Goal: Information Seeking & Learning: Learn about a topic

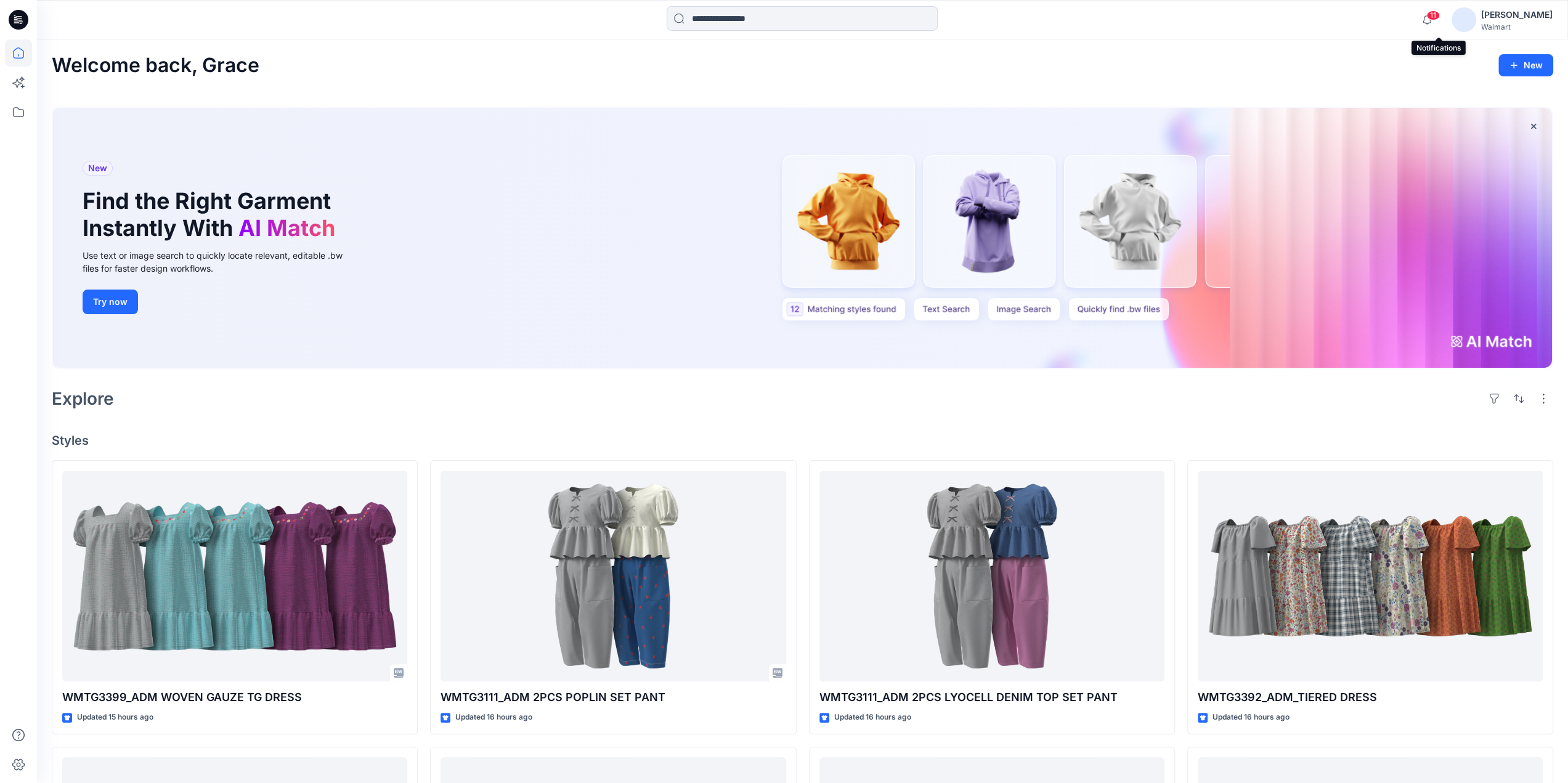
click at [1440, 17] on span "11" at bounding box center [1433, 16] width 13 height 10
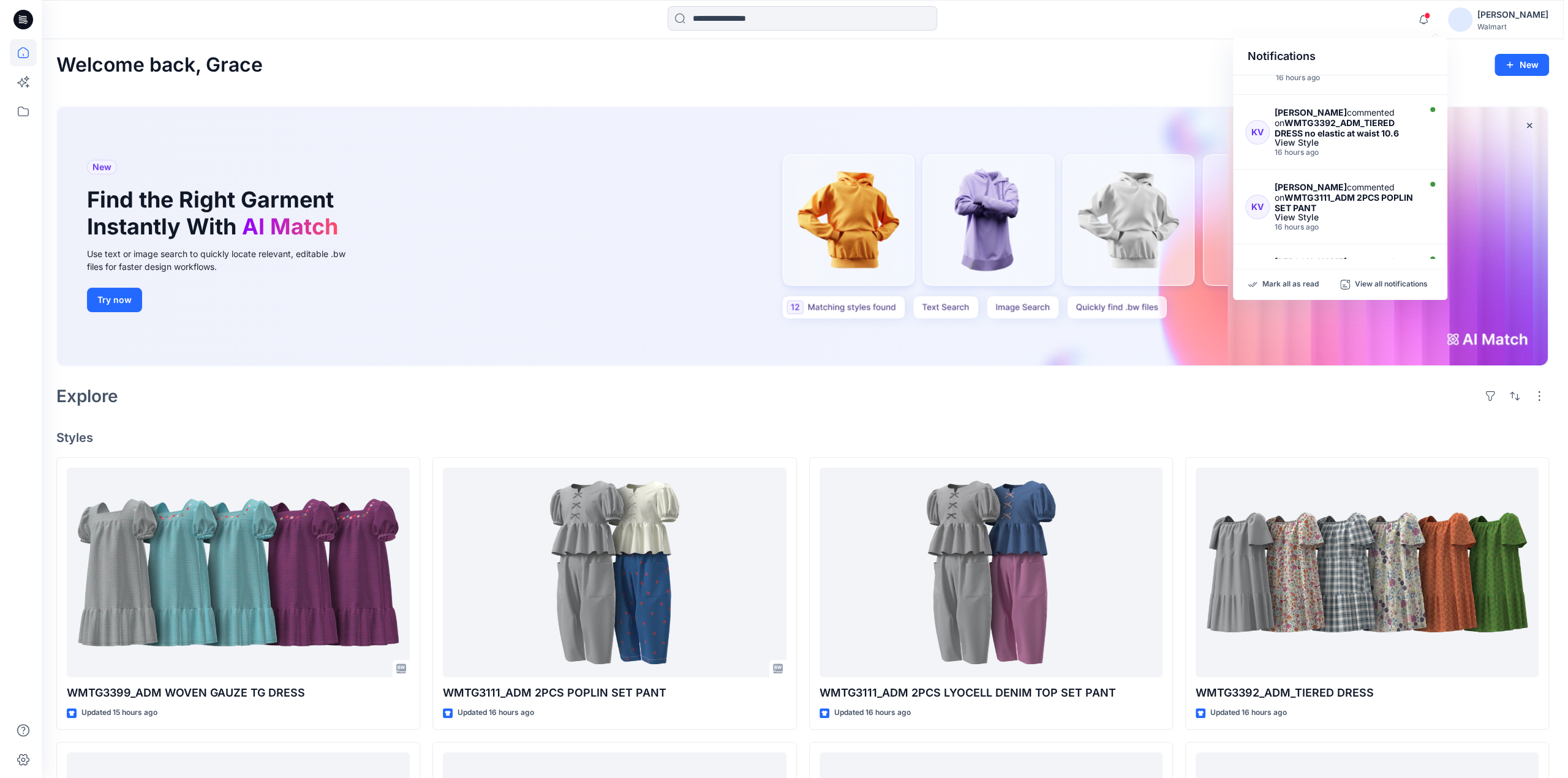
scroll to position [596, 0]
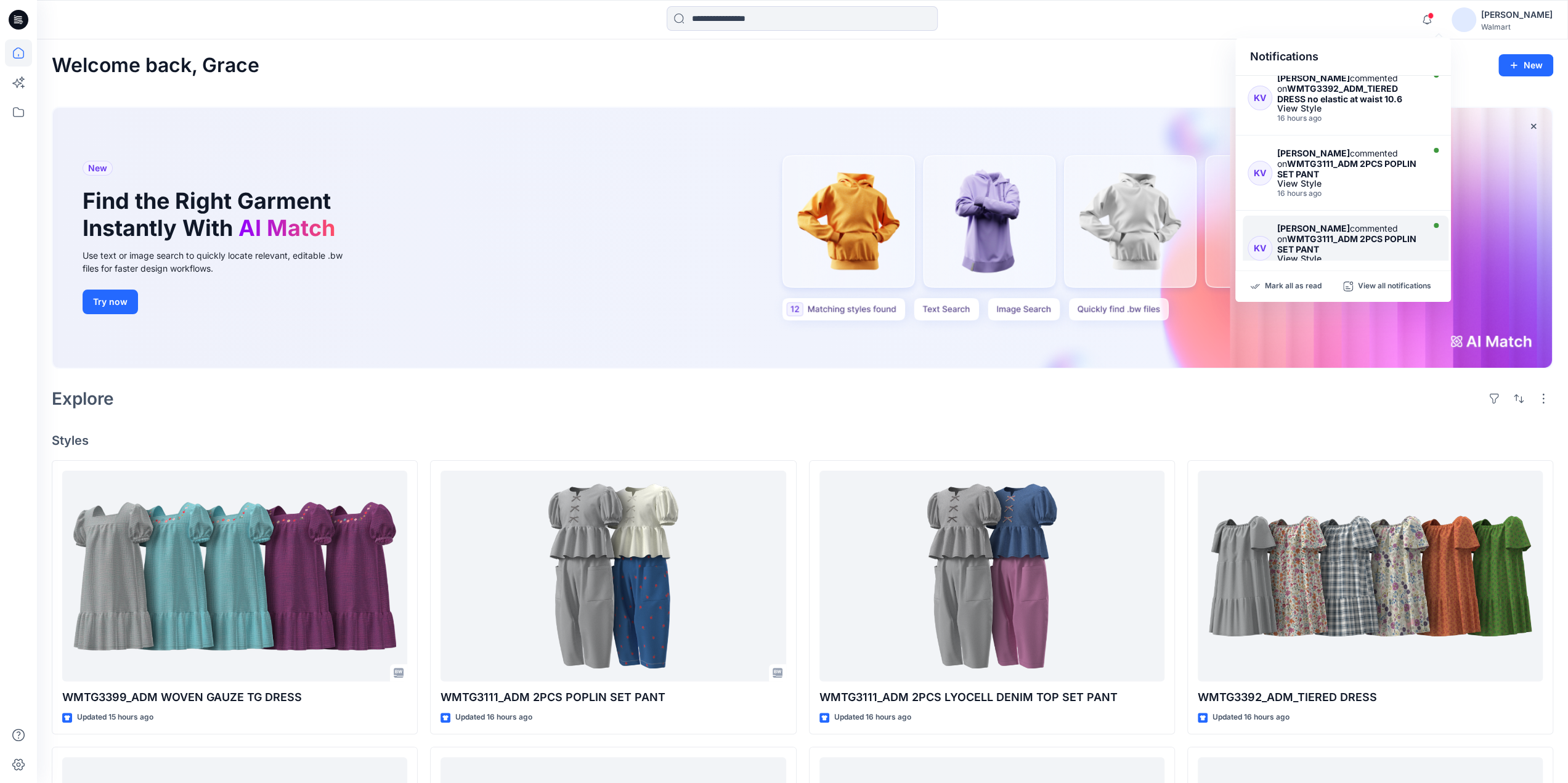
click at [1307, 234] on strong "WMTG3111_ADM 2PCS POPLIN SET PANT" at bounding box center [1347, 244] width 140 height 21
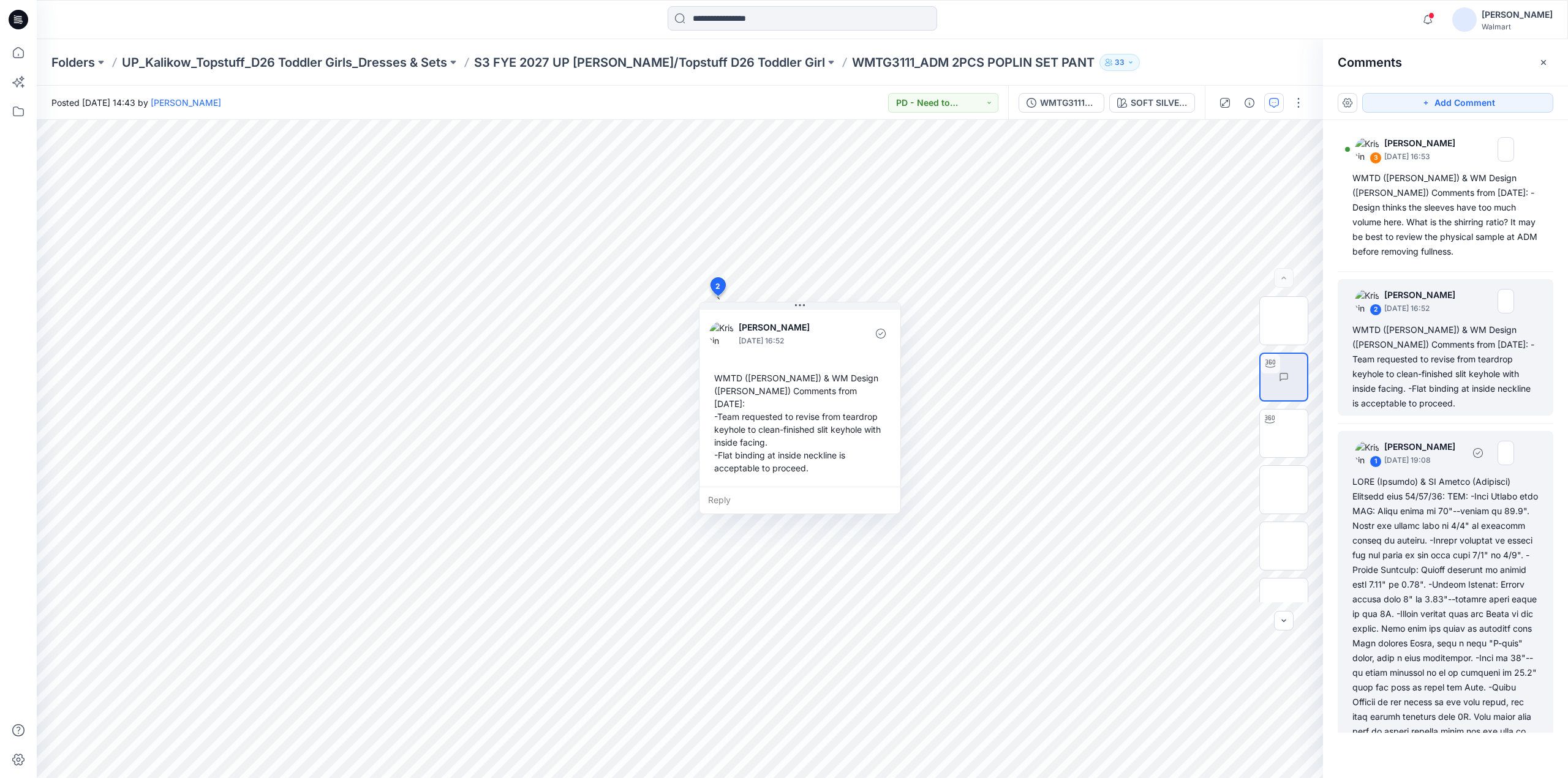
scroll to position [327, 0]
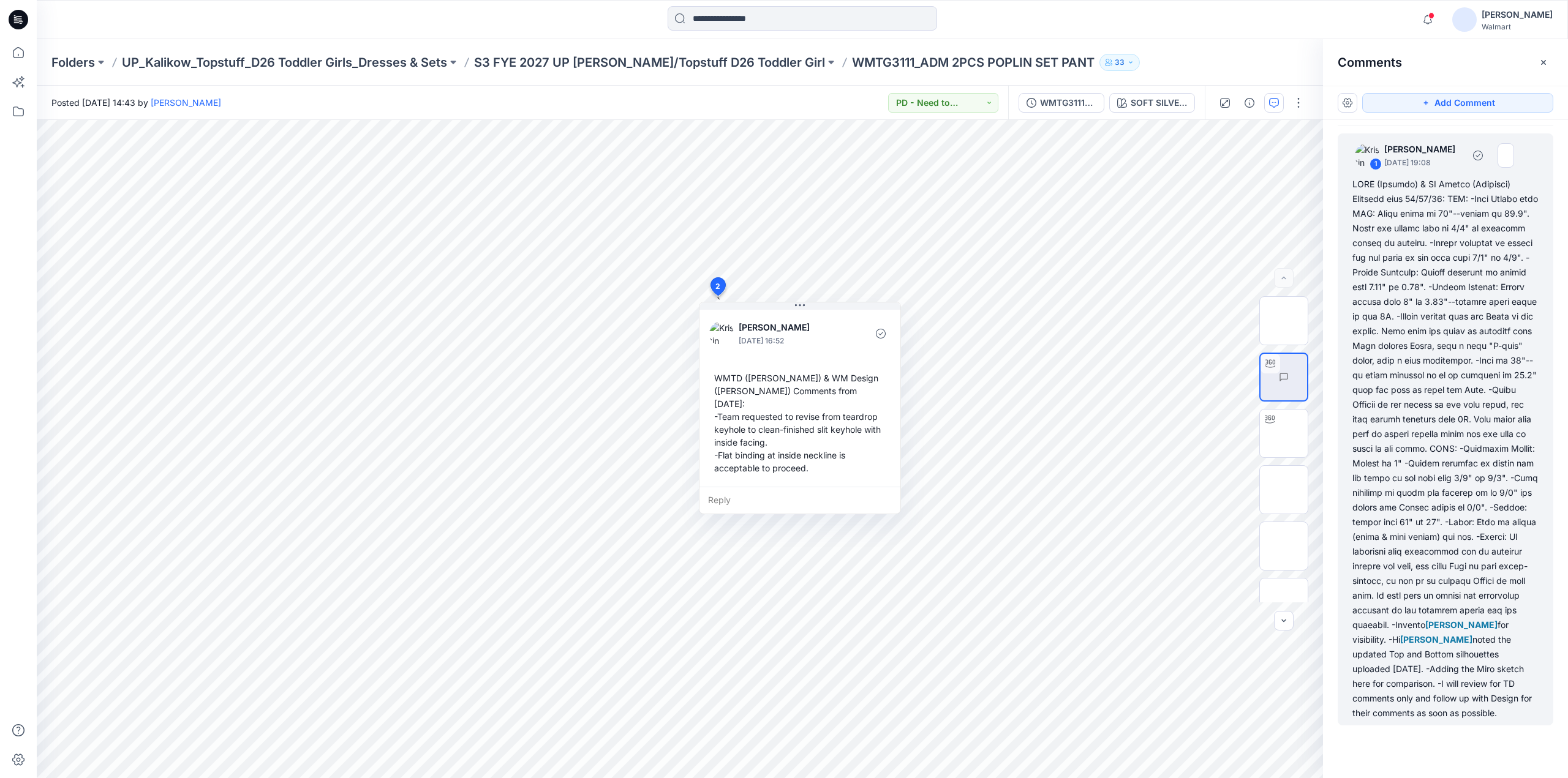
click at [1454, 288] on div "[PERSON_NAME] for visibility. -Hi [PERSON_NAME] noted the updated Top and Botto…" at bounding box center [1445, 448] width 186 height 544
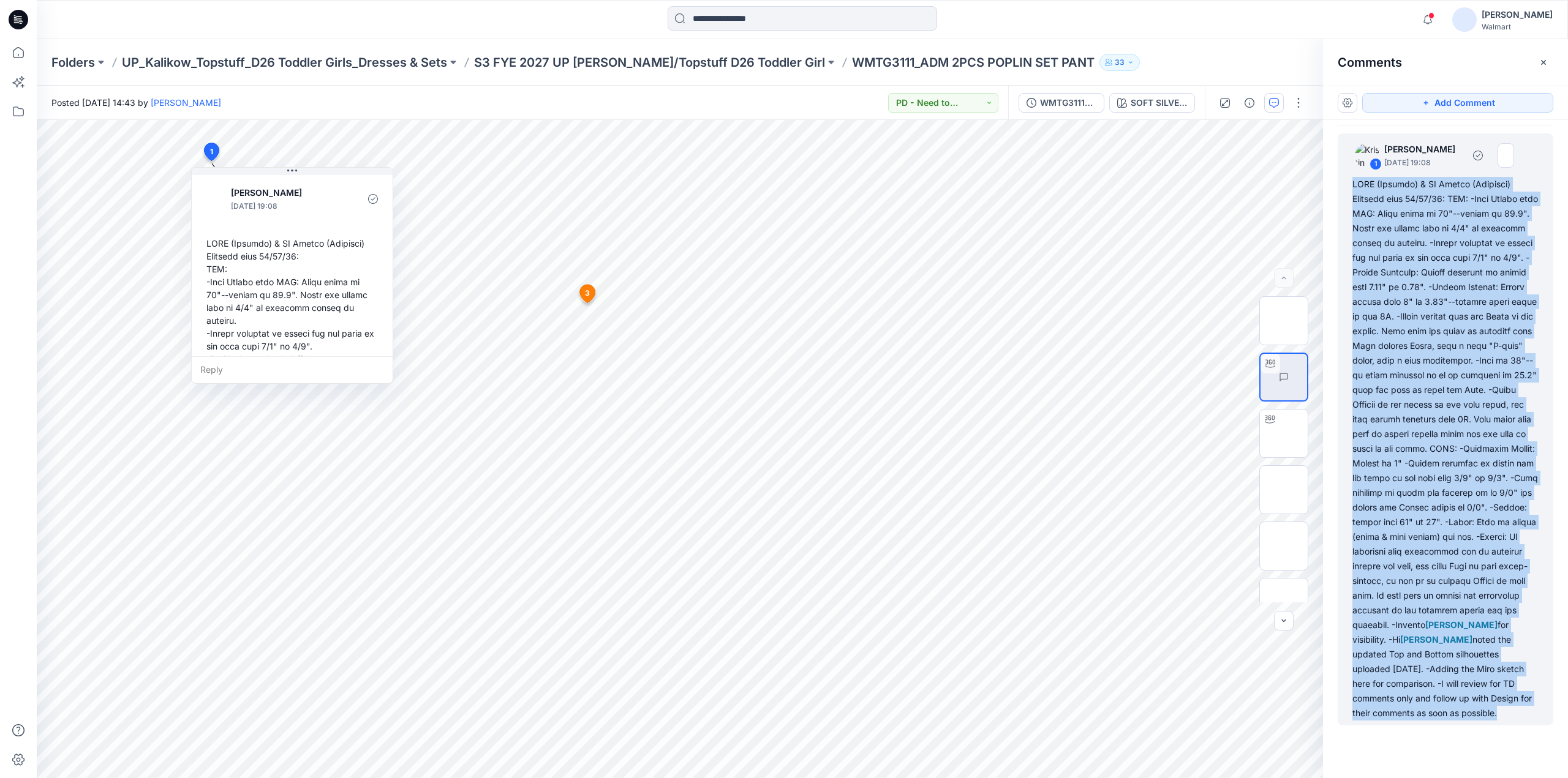
drag, startPoint x: 1348, startPoint y: 482, endPoint x: 1519, endPoint y: 719, distance: 292.2
click at [1520, 717] on div "1 [PERSON_NAME] [DATE] 19:08 [PERSON_NAME] for visibility. -Hi [PERSON_NAME] no…" at bounding box center [1445, 429] width 216 height 592
copy div "WMTD ([PERSON_NAME]) & WM Design ([PERSON_NAME]) Comments from [DATE]: TOP: -Bo…"
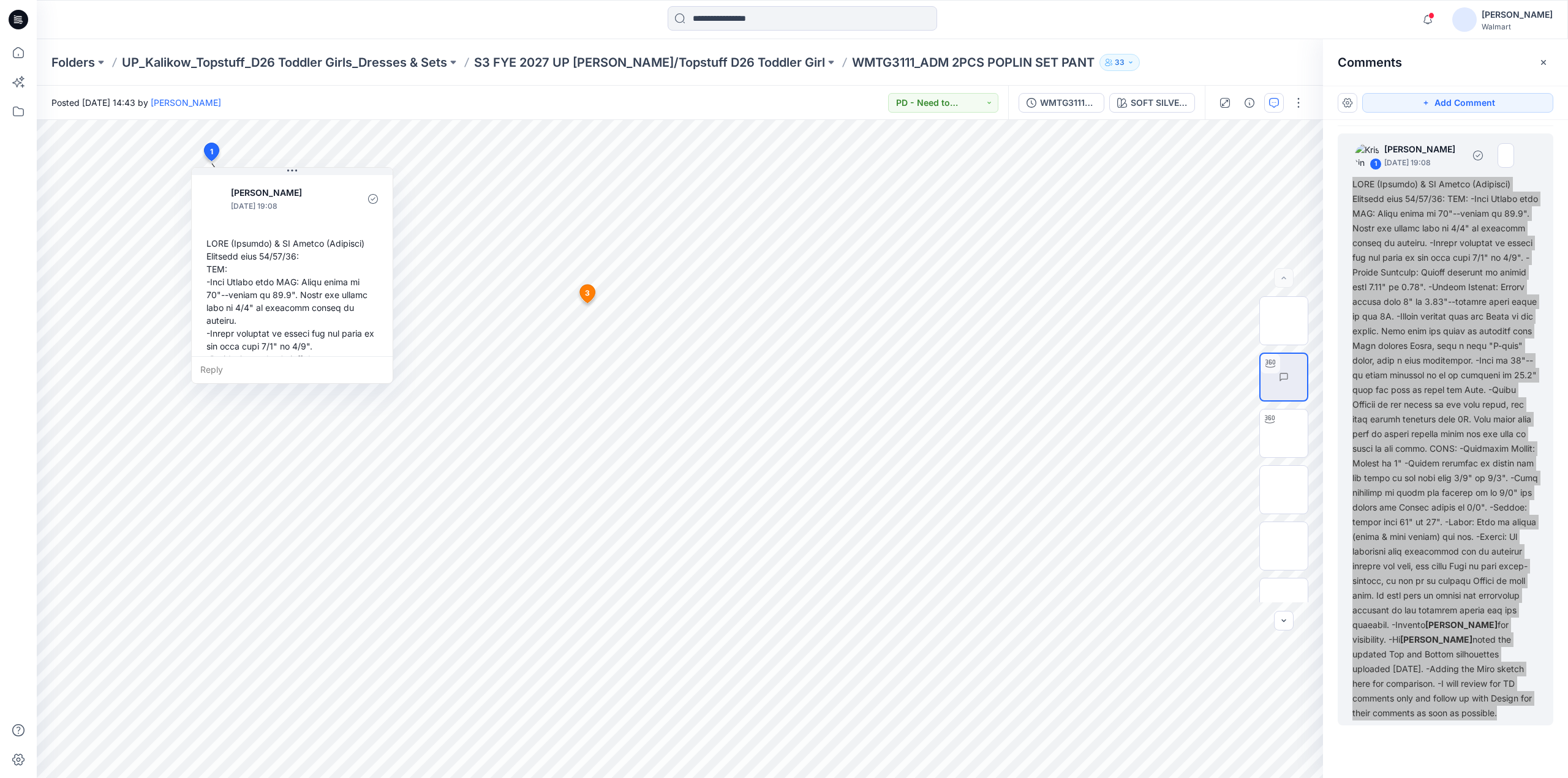
scroll to position [0, 0]
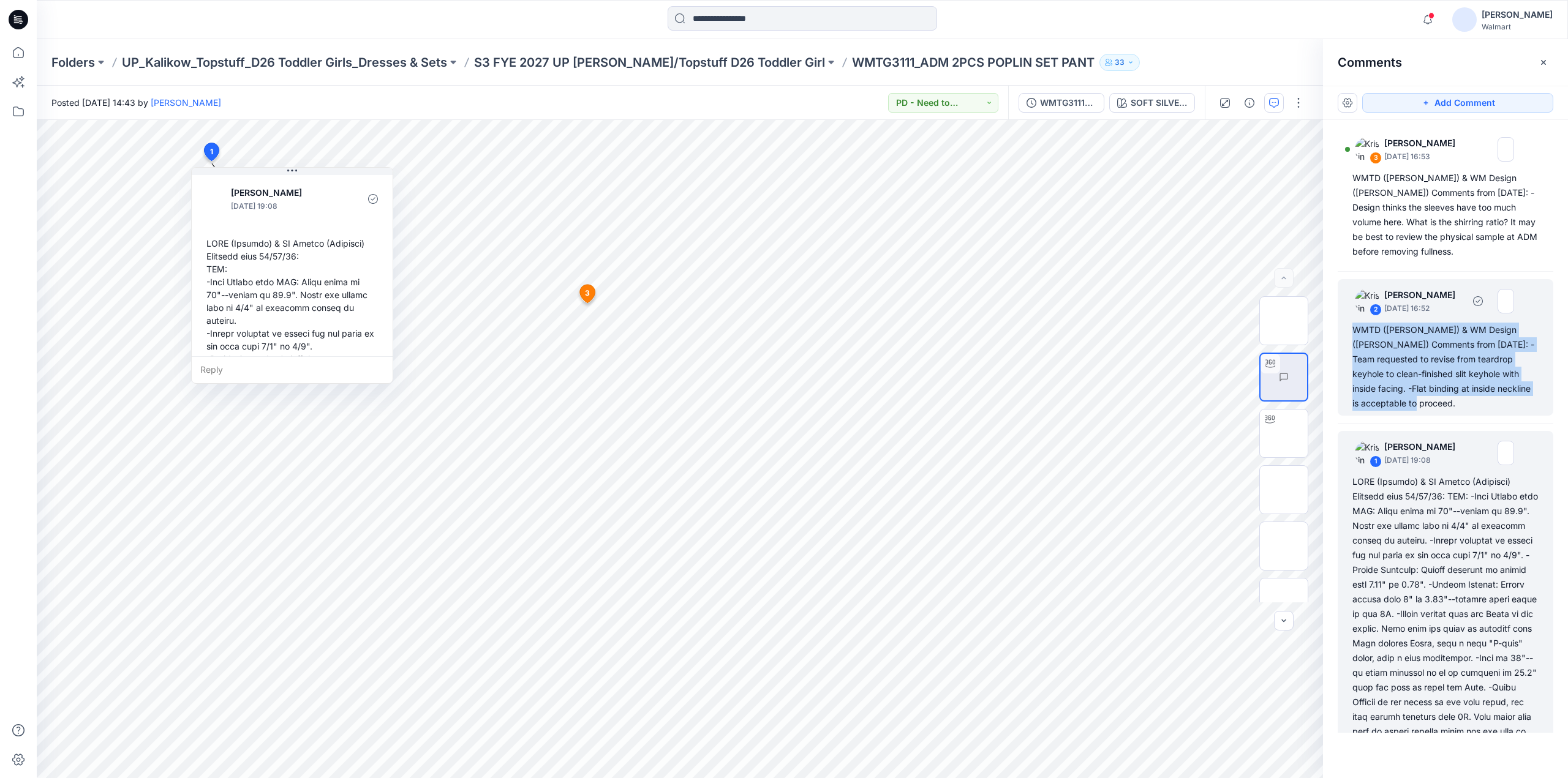
drag, startPoint x: 1348, startPoint y: 329, endPoint x: 1507, endPoint y: 408, distance: 177.5
click at [1507, 408] on div "2 [PERSON_NAME] [DATE] 16:52 WMTD ([PERSON_NAME]) & WM Design ([PERSON_NAME]) C…" at bounding box center [1445, 348] width 216 height 137
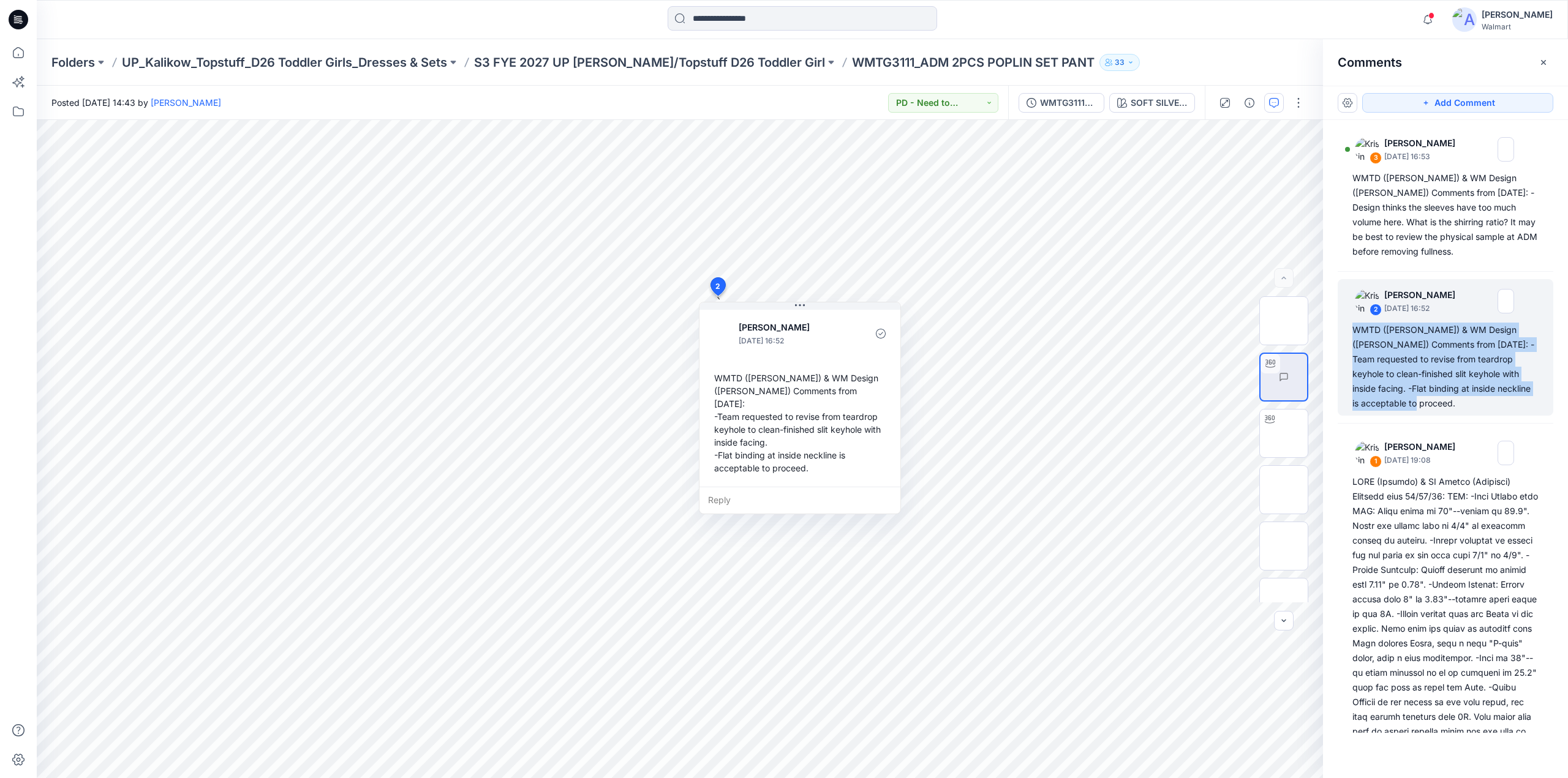
copy div "WMTD ([PERSON_NAME]) & WM Design ([PERSON_NAME]) Comments from [DATE]: -Team re…"
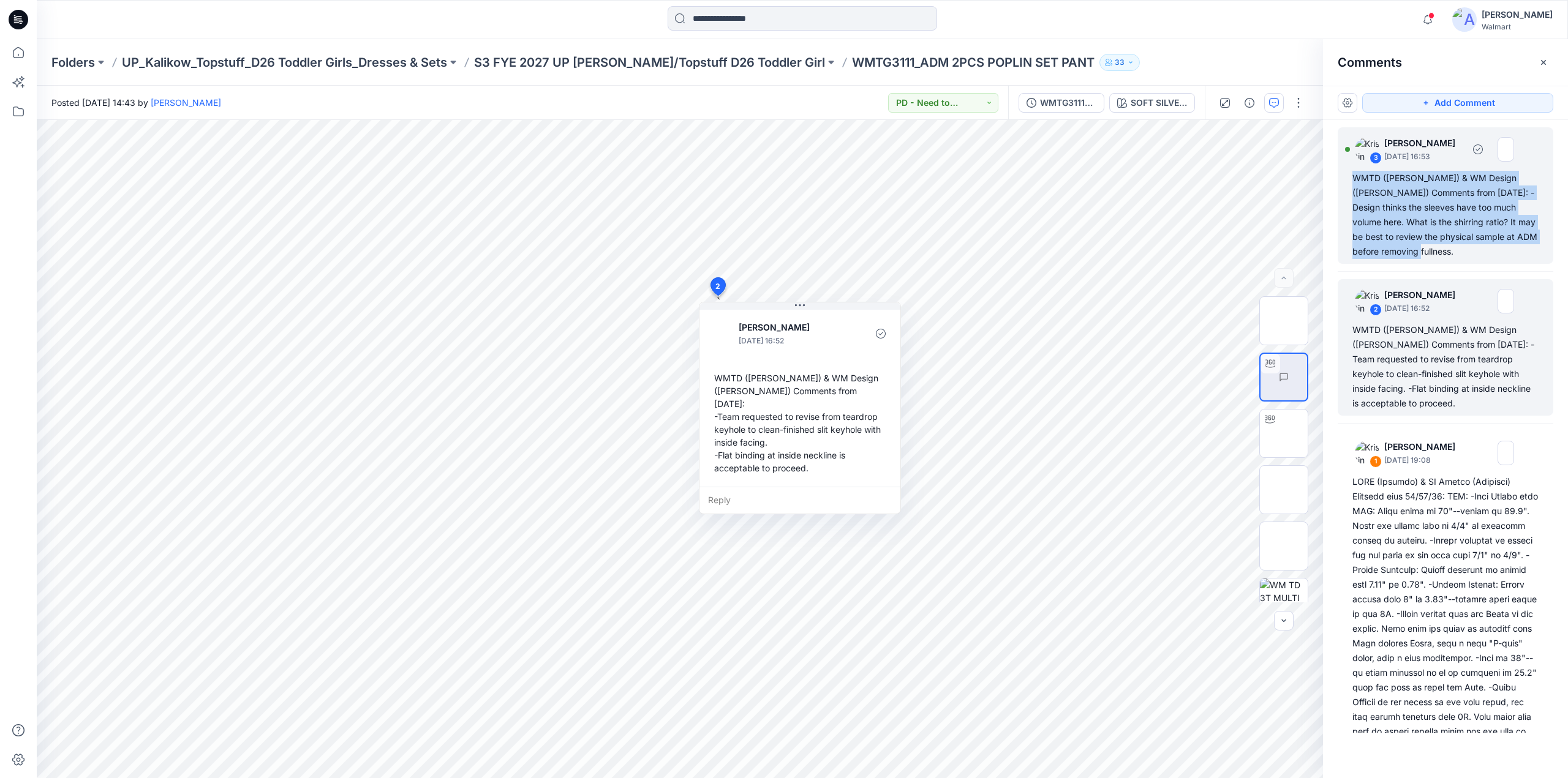
drag, startPoint x: 1349, startPoint y: 178, endPoint x: 1500, endPoint y: 258, distance: 170.9
click at [1500, 258] on div "3 [PERSON_NAME] [DATE] 16:53 WMTD ([PERSON_NAME]) & WM Design ([PERSON_NAME]) C…" at bounding box center [1445, 196] width 216 height 137
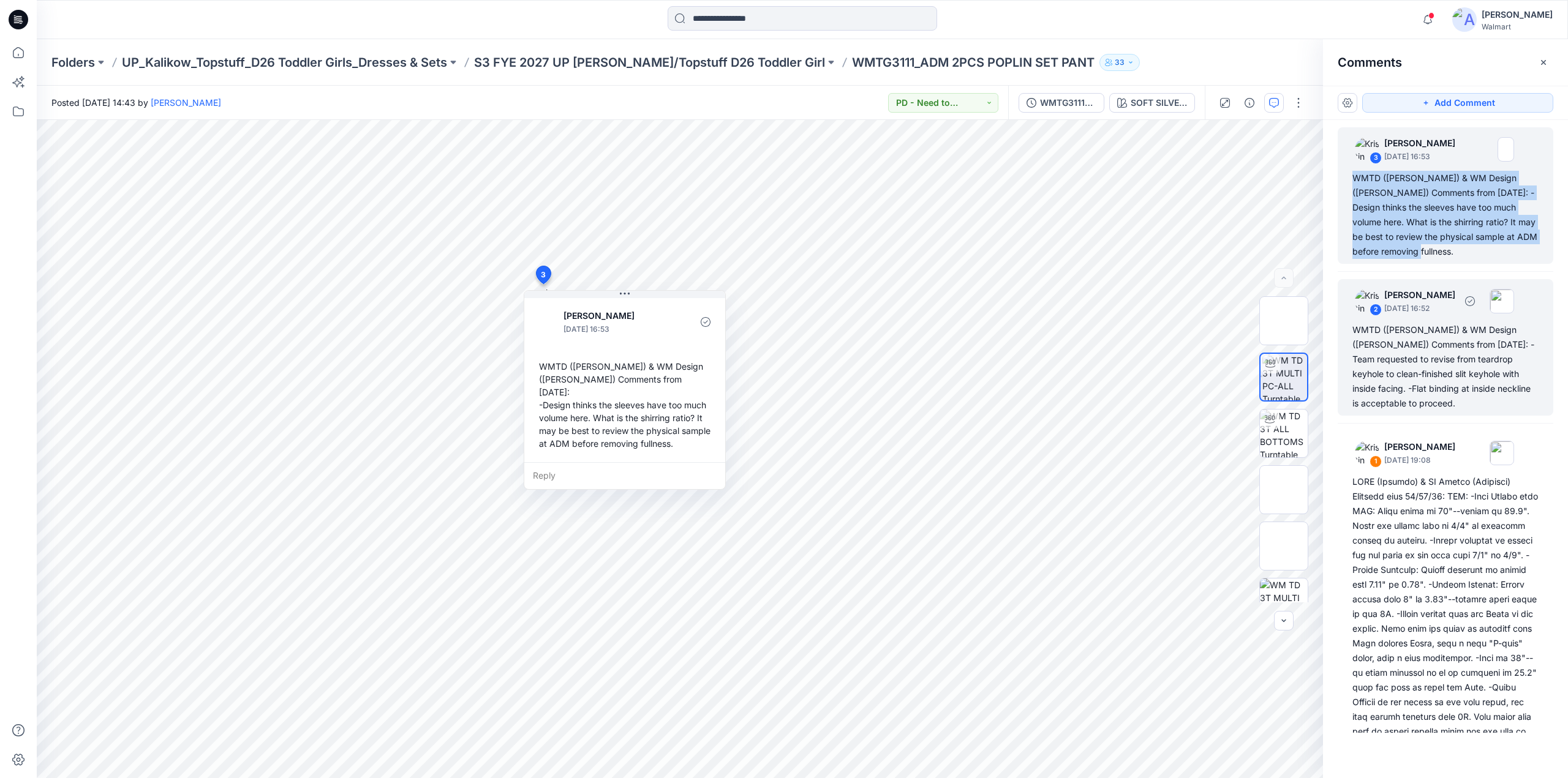
copy div "WMTD ([PERSON_NAME]) & WM Design ([PERSON_NAME]) Comments from [DATE]: -Design …"
